Goal: Information Seeking & Learning: Find specific fact

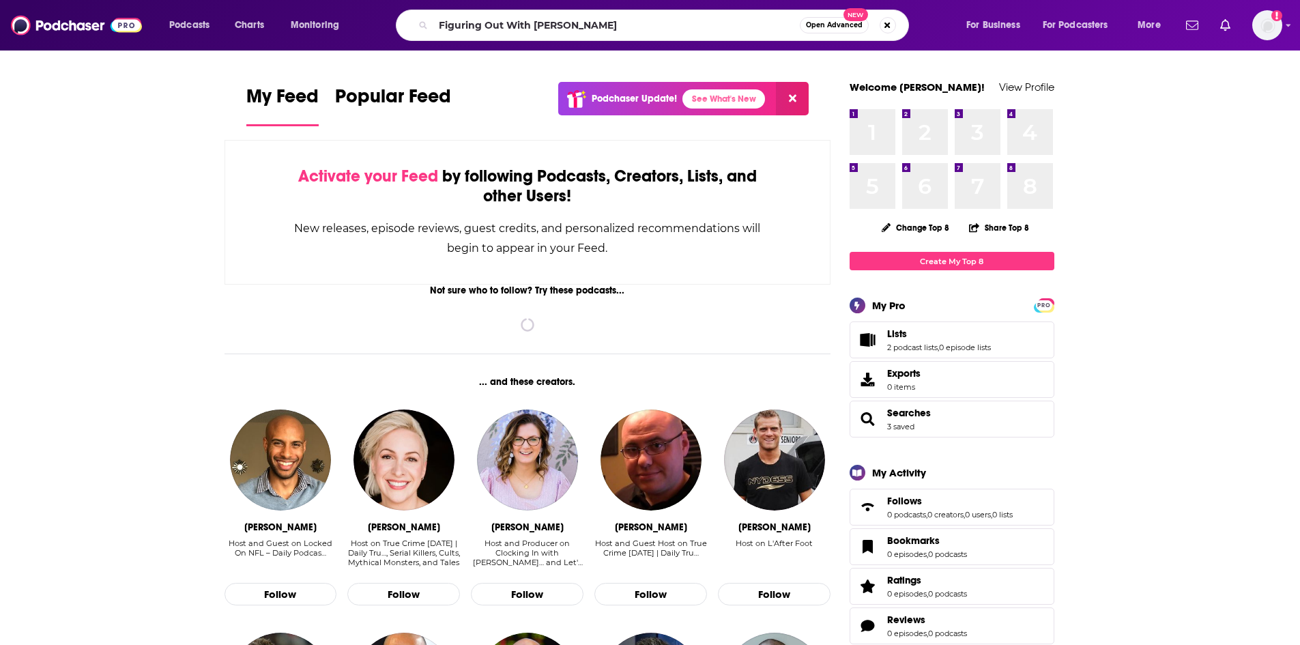
type input "Figuring Out With [PERSON_NAME]"
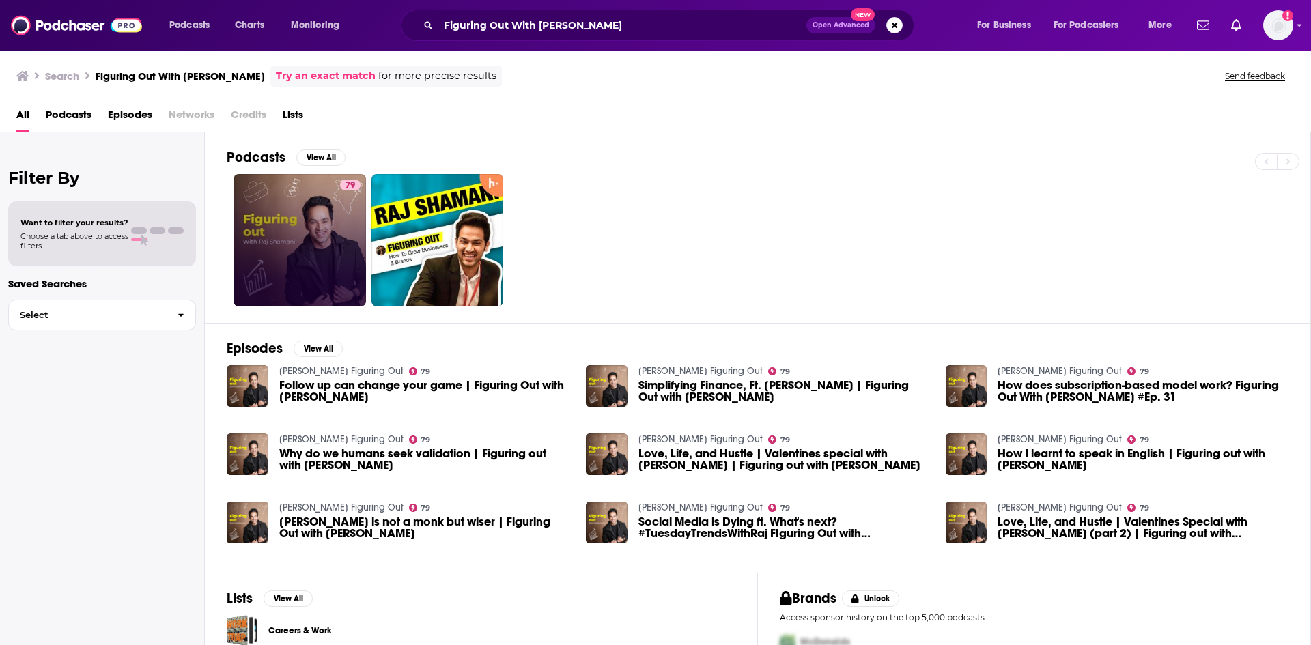
click at [358, 230] on div "79" at bounding box center [350, 241] width 20 height 122
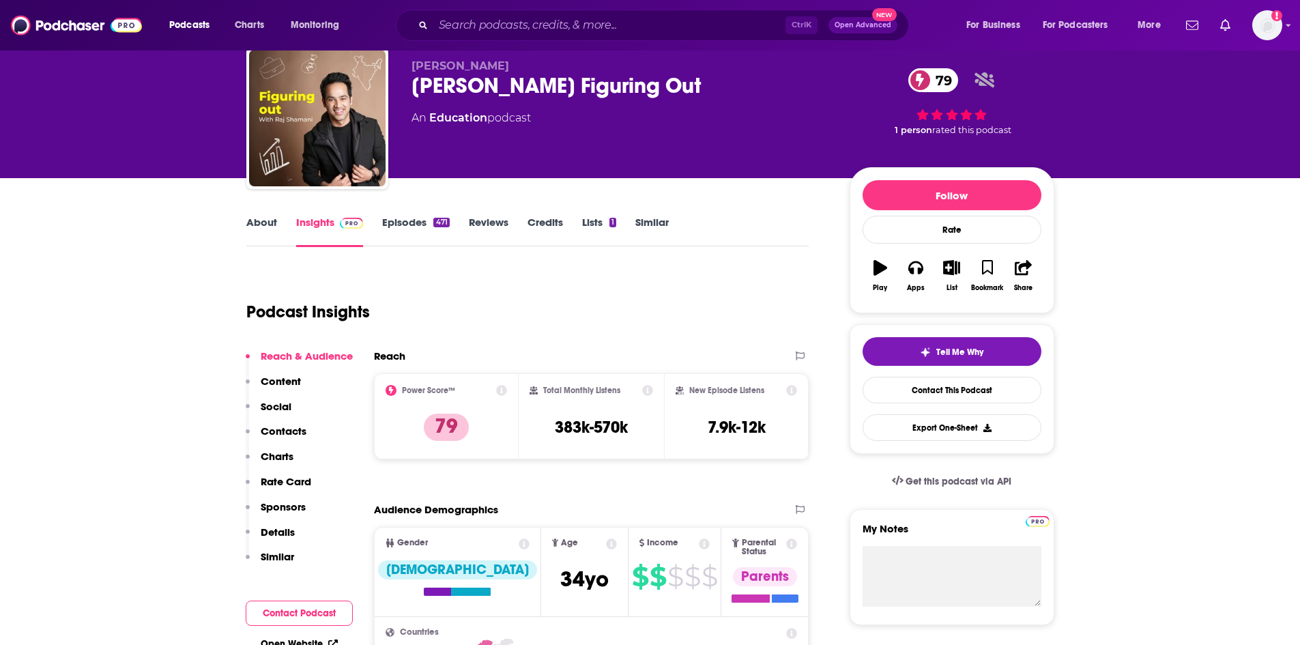
scroll to position [68, 0]
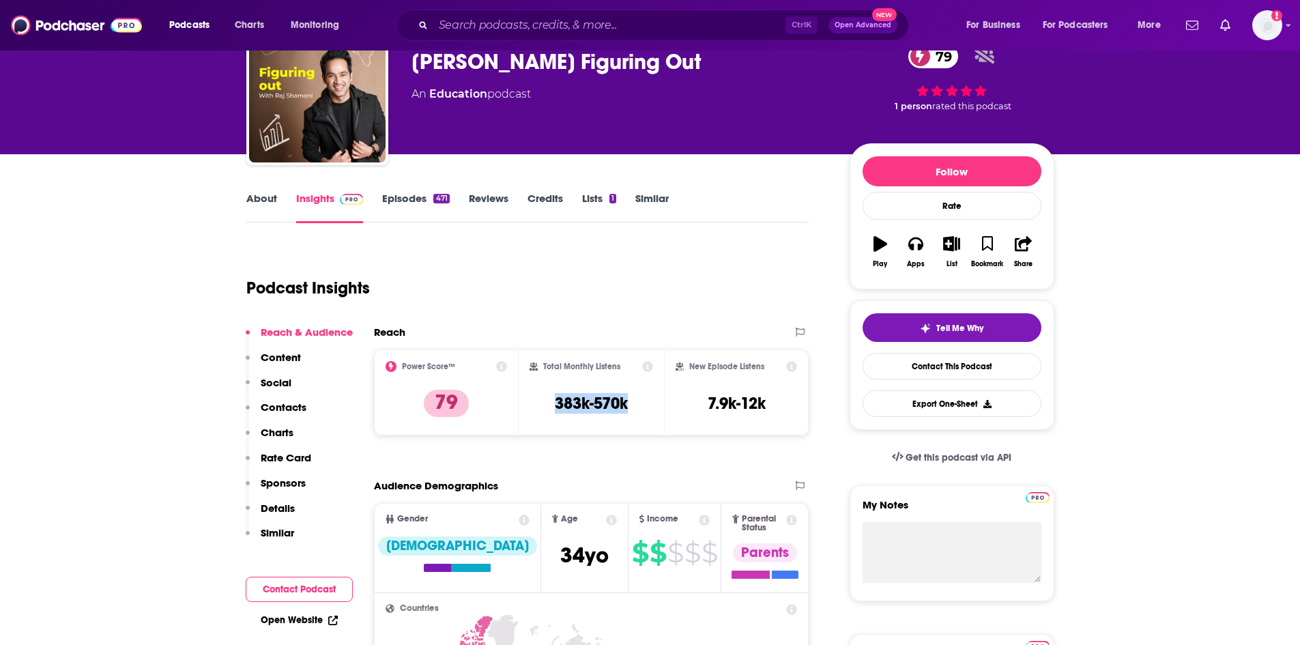
drag, startPoint x: 661, startPoint y: 408, endPoint x: 548, endPoint y: 407, distance: 113.3
click at [548, 407] on div "Total Monthly Listens 383k-570k" at bounding box center [591, 392] width 145 height 86
copy h3 "383k-570k"
